Goal: Information Seeking & Learning: Learn about a topic

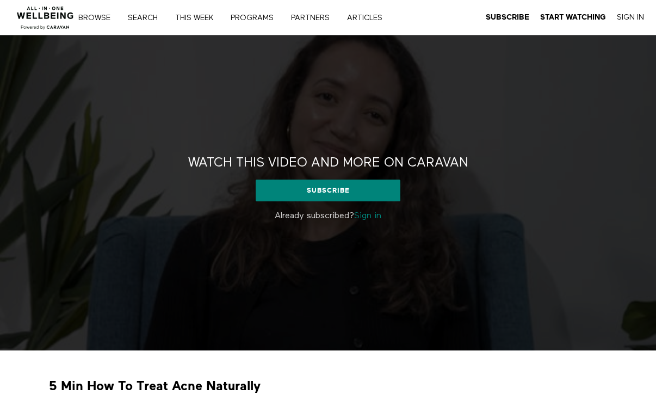
scroll to position [75, 0]
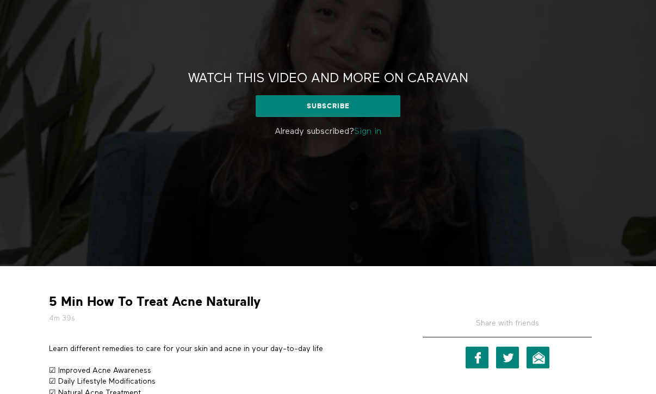
scroll to position [159, 0]
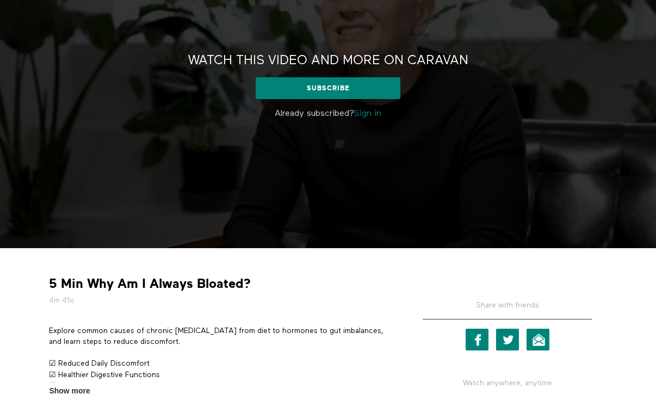
scroll to position [130, 0]
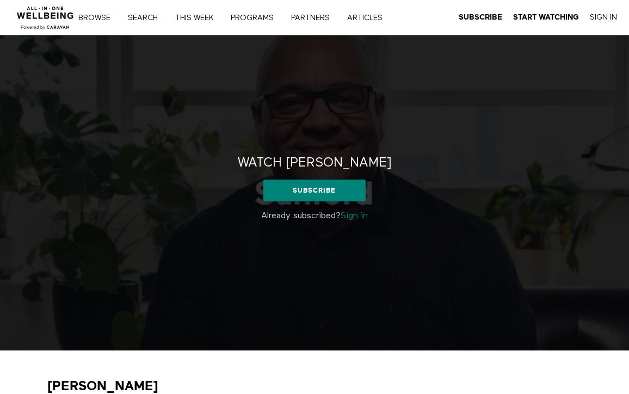
scroll to position [56, 0]
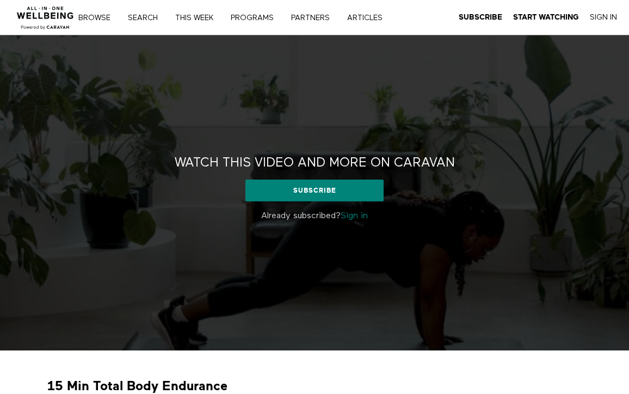
scroll to position [61, 0]
